Goal: Information Seeking & Learning: Understand process/instructions

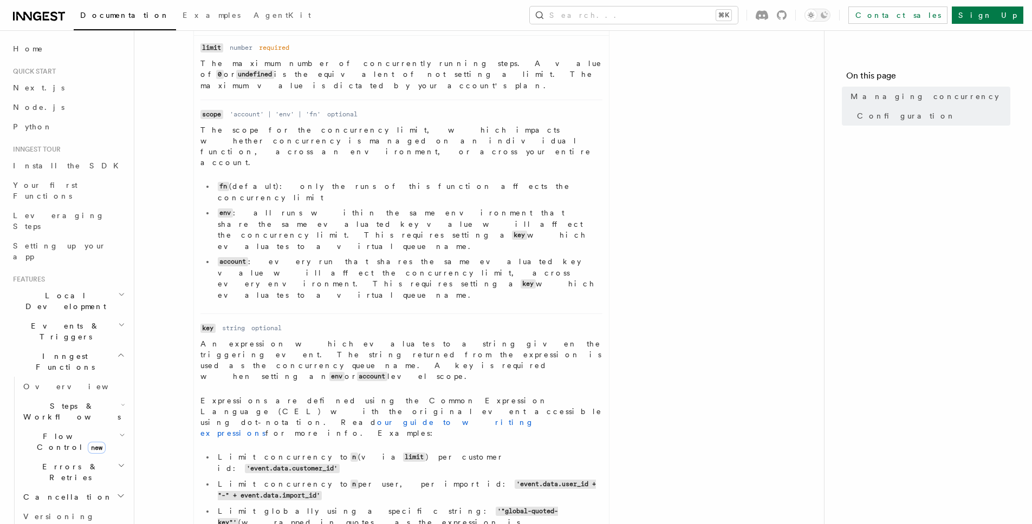
scroll to position [564, 0]
drag, startPoint x: 576, startPoint y: 330, endPoint x: 378, endPoint y: 331, distance: 198.2
click at [378, 477] on li "Limit concurrency to n per user, per import id: 'event.data.user_id + "-" + eve…" at bounding box center [408, 488] width 388 height 23
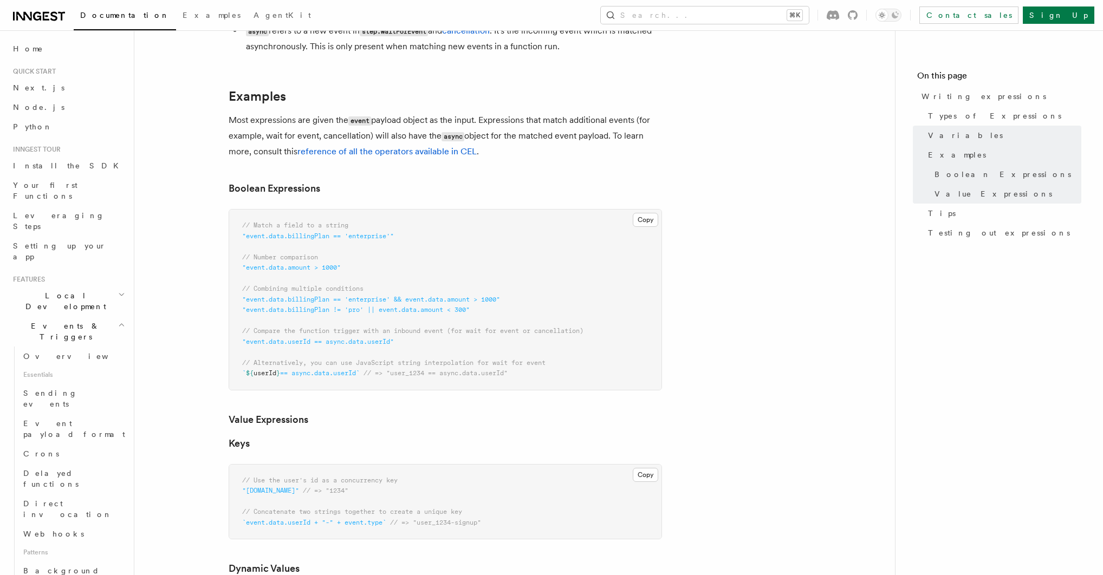
scroll to position [434, 0]
click at [967, 121] on link "Types of Expressions" at bounding box center [1002, 115] width 158 height 19
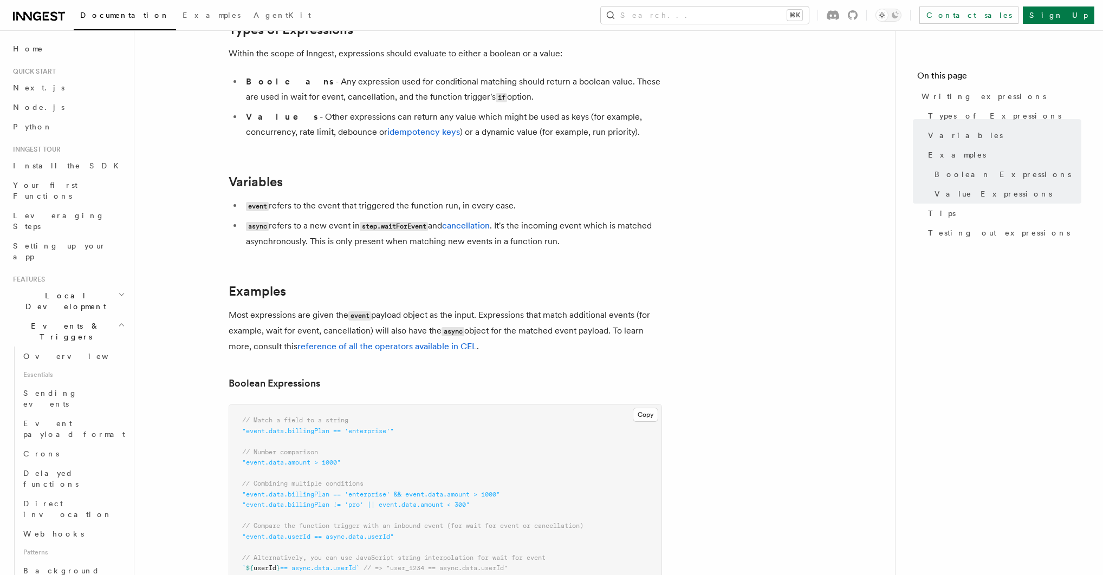
scroll to position [208, 0]
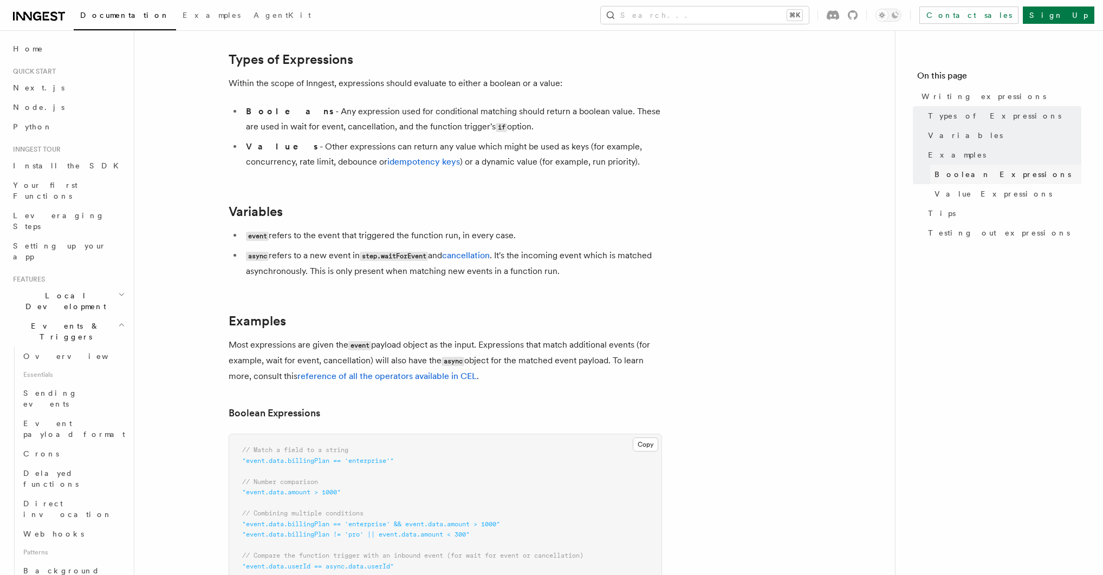
click at [961, 173] on span "Boolean Expressions" at bounding box center [1002, 174] width 136 height 11
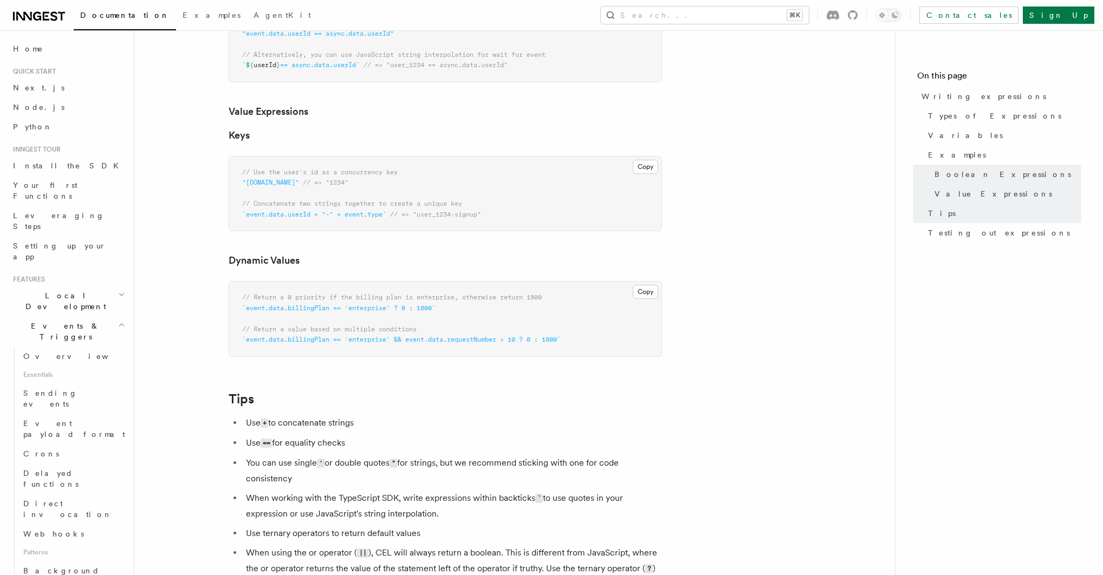
scroll to position [748, 0]
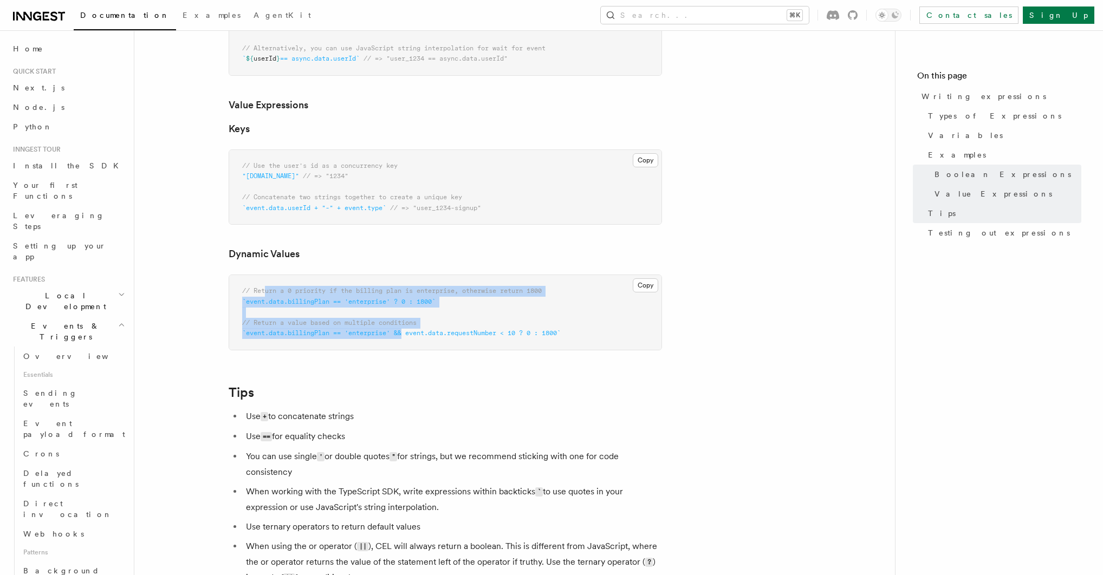
drag, startPoint x: 281, startPoint y: 297, endPoint x: 406, endPoint y: 338, distance: 131.5
click at [405, 337] on code "// Return a 0 priority if the billing plan is enterprise, otherwise return 1800…" at bounding box center [401, 312] width 318 height 50
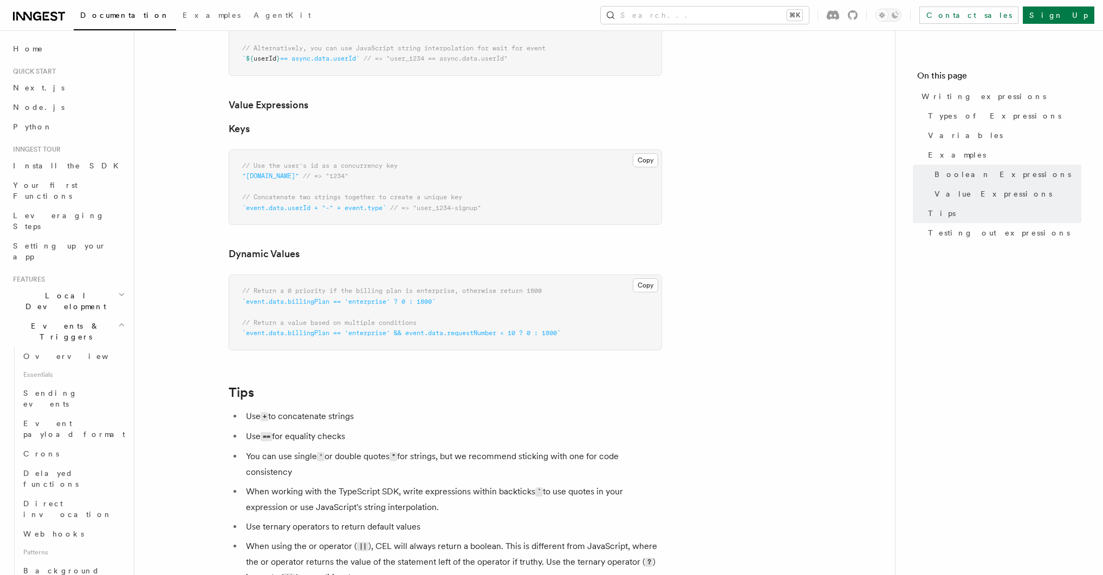
click at [425, 333] on span "`event.data.billingPlan == 'enterprise' && event.data.requestNumber < 10 ? 0 : …" at bounding box center [401, 333] width 318 height 8
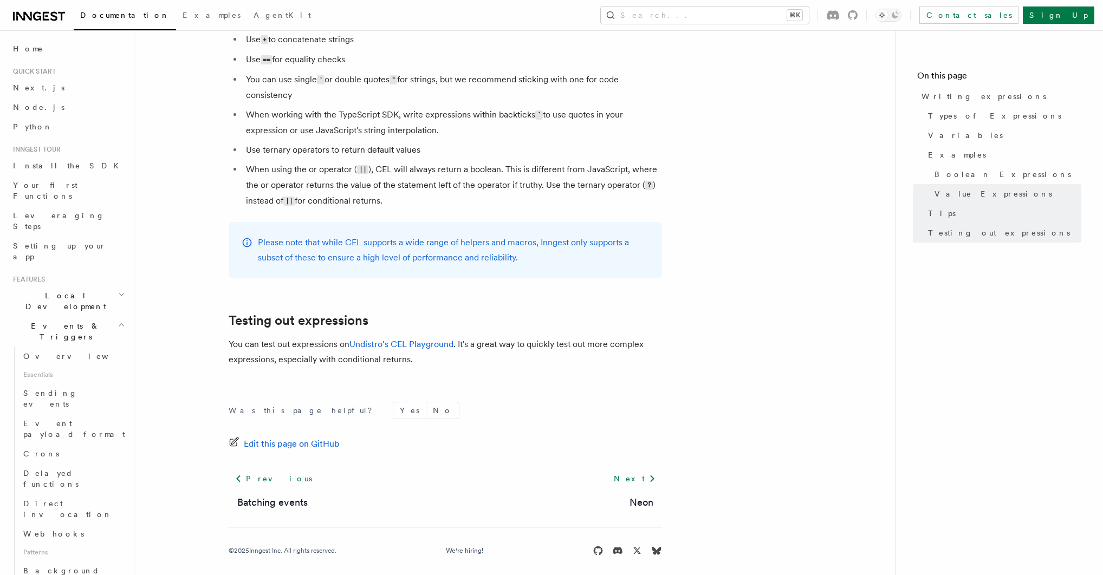
scroll to position [1135, 0]
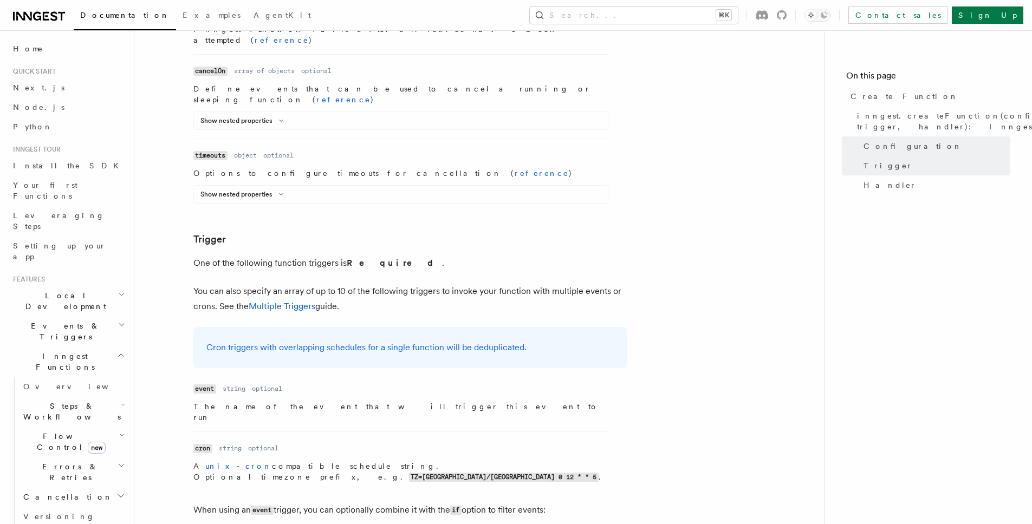
scroll to position [1284, 0]
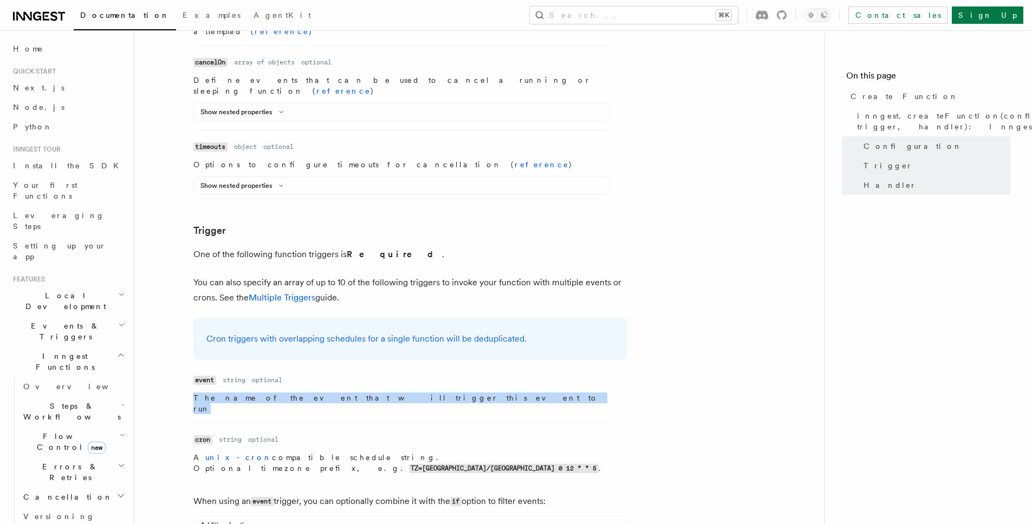
drag, startPoint x: 418, startPoint y: 235, endPoint x: 174, endPoint y: 237, distance: 244.2
click at [174, 237] on article "References TypeScript SDK Create Function Define your functions using the creat…" at bounding box center [479, 340] width 655 height 3152
click at [883, 147] on span "Configuration" at bounding box center [912, 146] width 99 height 11
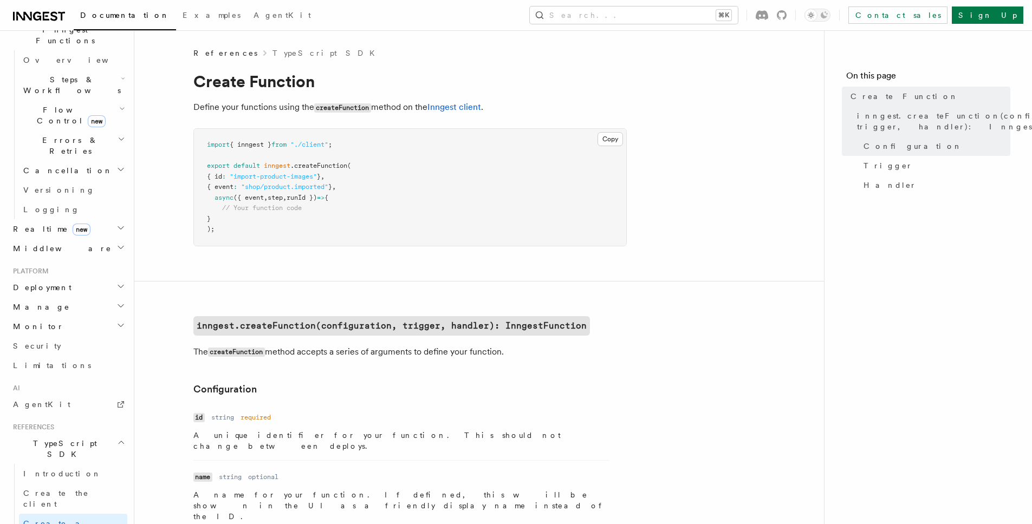
scroll to position [693, 0]
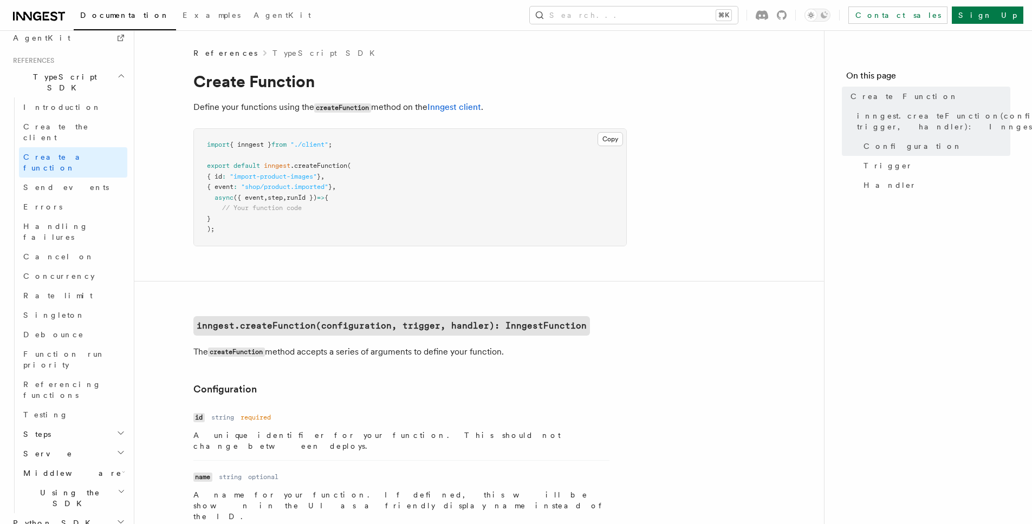
click at [80, 513] on h2 "Python SDK" at bounding box center [68, 522] width 119 height 19
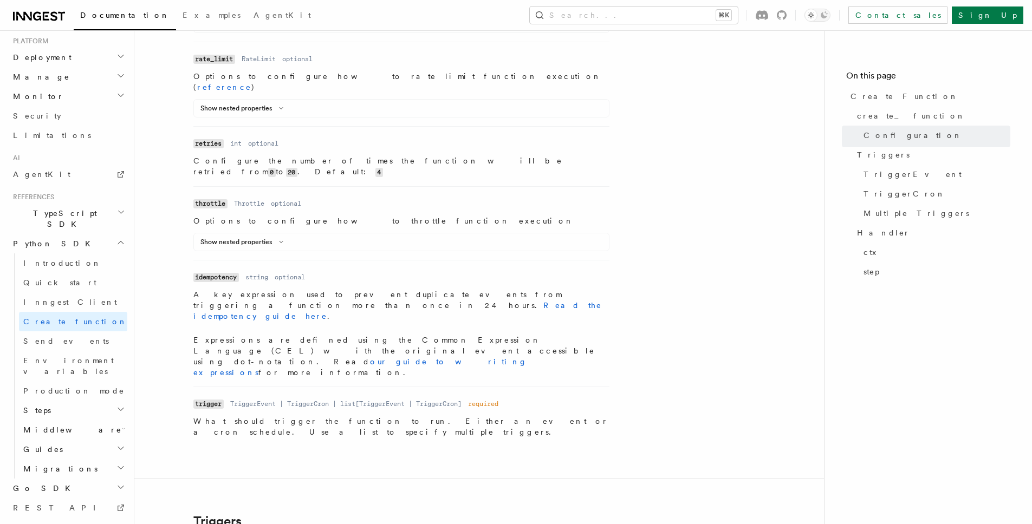
scroll to position [865, 0]
drag, startPoint x: 233, startPoint y: 291, endPoint x: 329, endPoint y: 289, distance: 95.9
click at [329, 415] on p "What should trigger the function to run. Either an event or a cron schedule. Us…" at bounding box center [401, 426] width 416 height 22
click at [264, 399] on dd "TriggerEvent | TriggerCron | list[TriggerEvent | TriggerCron]" at bounding box center [345, 403] width 231 height 9
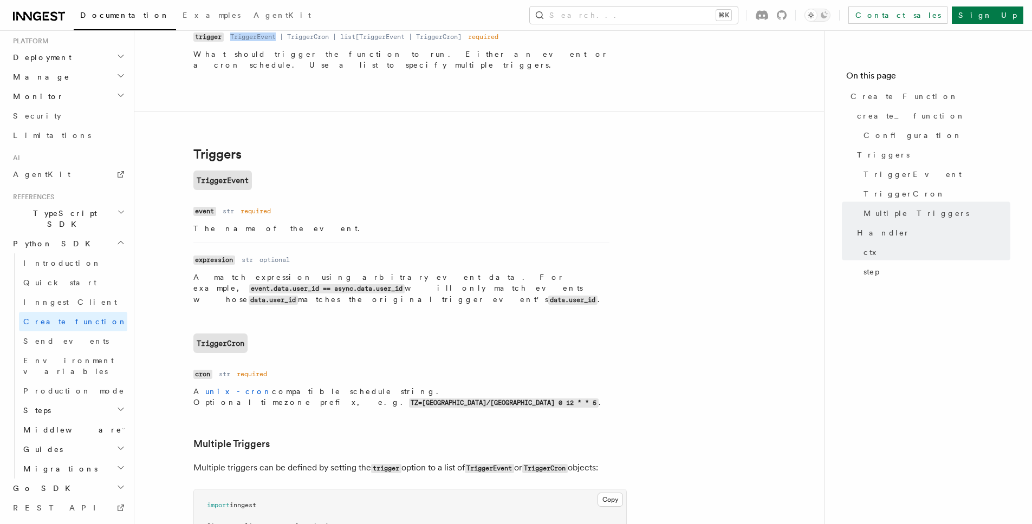
scroll to position [1118, 0]
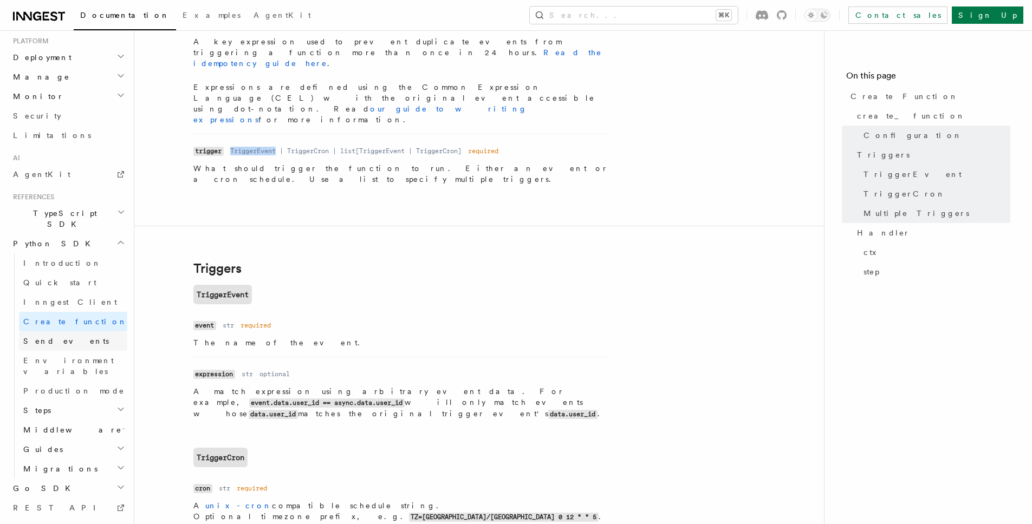
click at [81, 331] on link "Send events" at bounding box center [73, 340] width 108 height 19
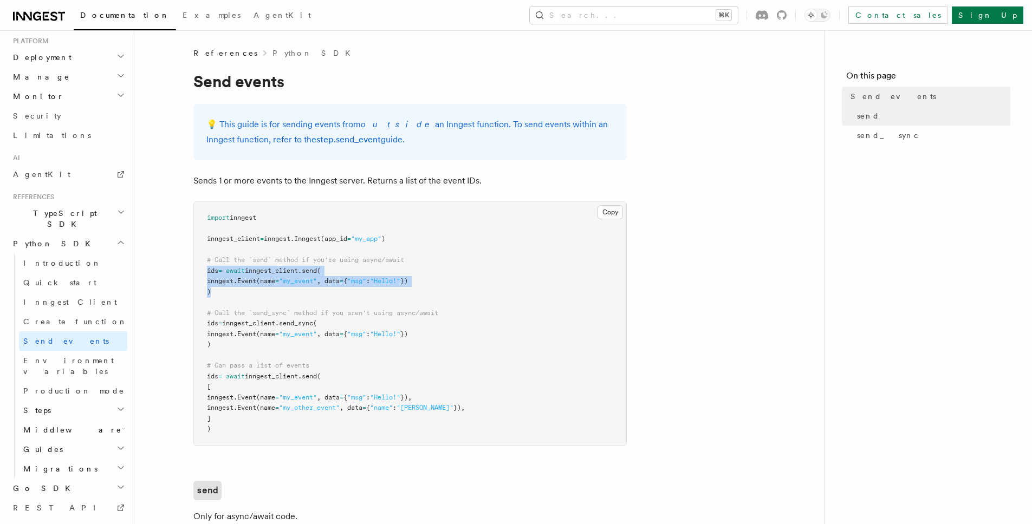
drag, startPoint x: 255, startPoint y: 295, endPoint x: 206, endPoint y: 273, distance: 52.8
click at [206, 273] on pre "import inngest inngest_client = inngest . Inngest (app_id = "my_app" ) # Call t…" at bounding box center [410, 324] width 432 height 244
copy code "ids = await inngest_client . send ( inngest. Event (name = "my_event" , data = …"
